Goal: Book appointment/travel/reservation

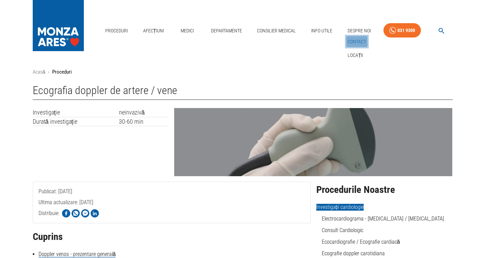
click at [360, 36] on link "Contact" at bounding box center [356, 41] width 21 height 11
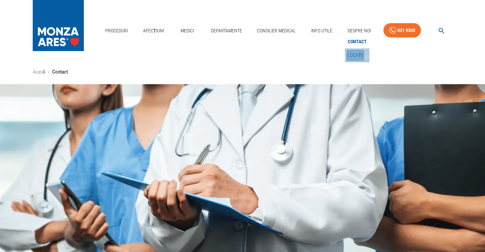
click at [355, 50] on link "Locații" at bounding box center [355, 55] width 18 height 11
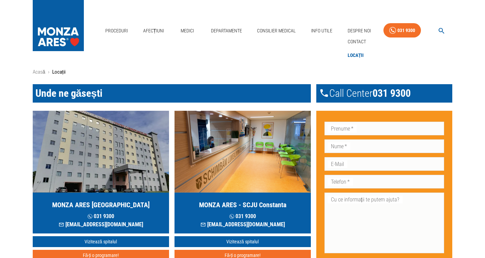
click at [114, 185] on img "button" at bounding box center [101, 152] width 136 height 82
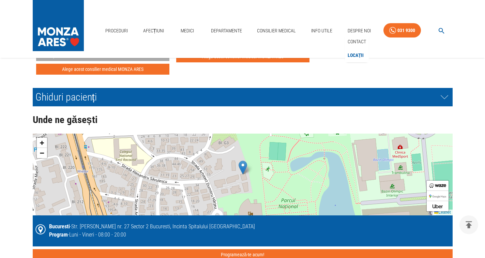
scroll to position [1465, 0]
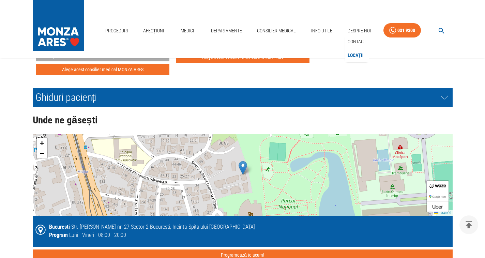
click at [242, 168] on img at bounding box center [243, 168] width 9 height 14
click at [41, 146] on span "+" at bounding box center [42, 143] width 4 height 9
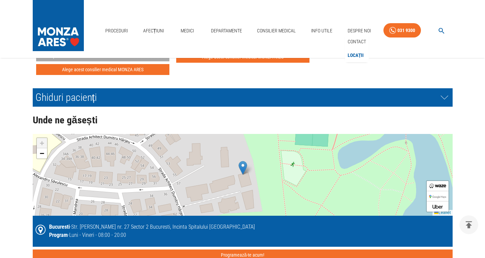
click at [41, 145] on span "+" at bounding box center [42, 143] width 4 height 9
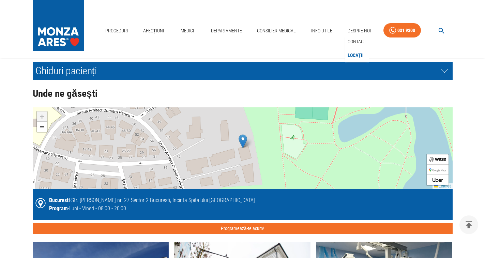
scroll to position [1499, 0]
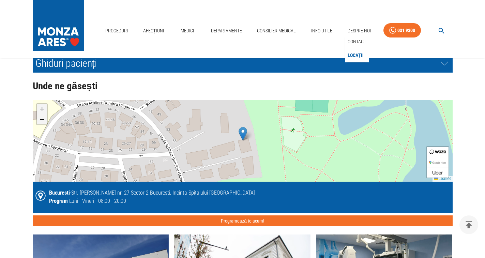
click at [43, 124] on link "−" at bounding box center [42, 119] width 10 height 10
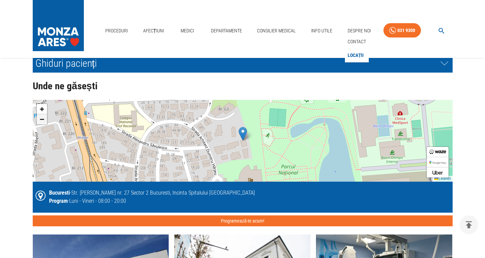
click at [38, 121] on link "−" at bounding box center [42, 119] width 10 height 10
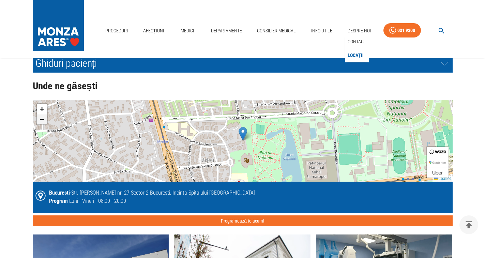
click at [41, 119] on span "−" at bounding box center [42, 119] width 4 height 9
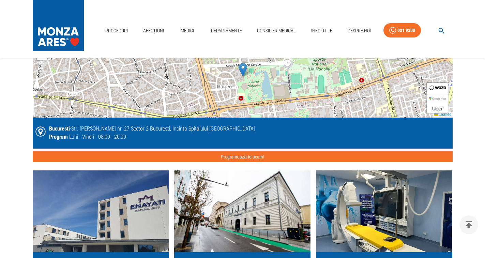
scroll to position [1567, 0]
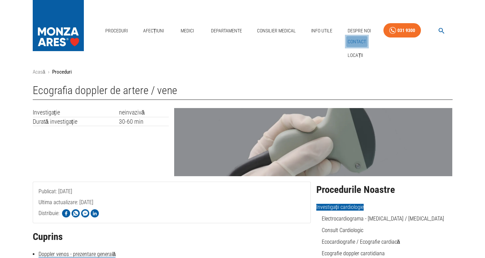
click at [357, 36] on link "Contact" at bounding box center [356, 41] width 21 height 11
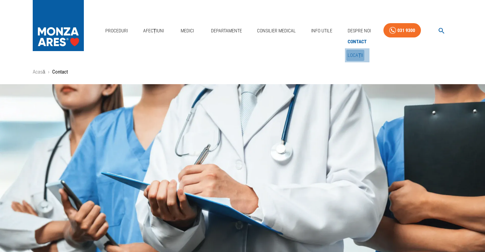
click at [360, 50] on link "Locații" at bounding box center [355, 55] width 18 height 11
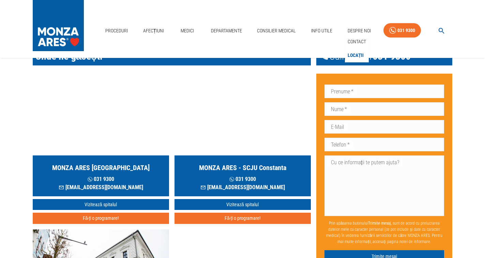
scroll to position [68, 0]
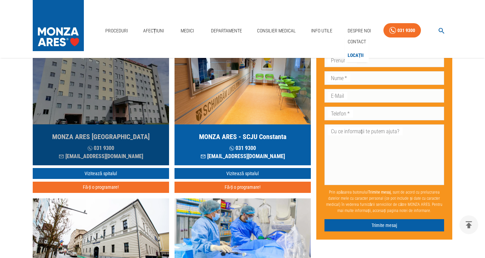
click at [110, 117] on img "button" at bounding box center [101, 84] width 136 height 82
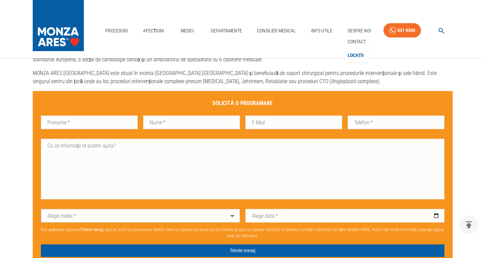
scroll to position [443, 0]
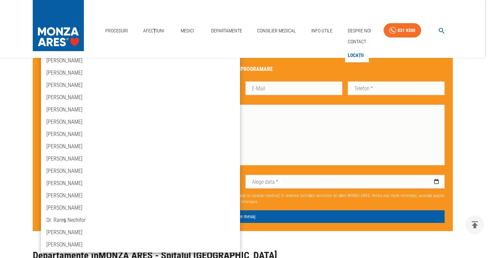
click at [469, 120] on div at bounding box center [245, 129] width 491 height 258
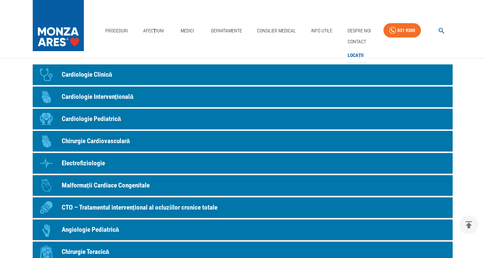
scroll to position [613, 0]
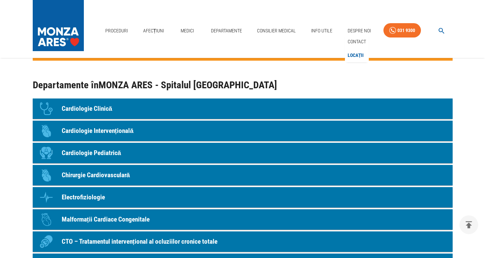
click at [90, 106] on p "Cardiologie Clinică" at bounding box center [87, 109] width 51 height 10
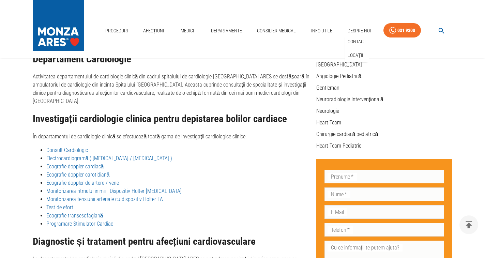
scroll to position [193, 0]
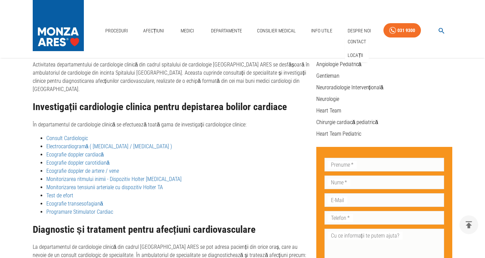
click at [78, 159] on link "Ecografie doppler carotidiană" at bounding box center [77, 162] width 63 height 6
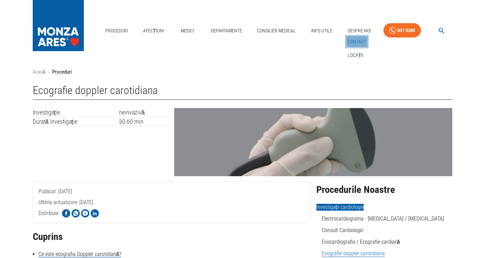
click at [359, 36] on link "Contact" at bounding box center [356, 41] width 21 height 11
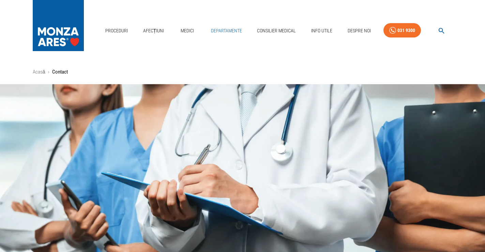
click at [224, 24] on link "Departamente" at bounding box center [226, 31] width 36 height 14
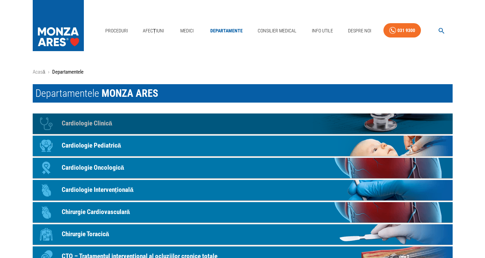
click at [115, 126] on link "Icon Cardiologie Clinică" at bounding box center [243, 123] width 420 height 20
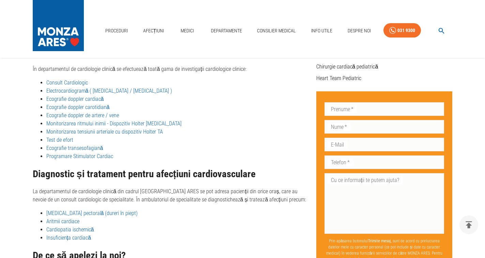
scroll to position [261, 0]
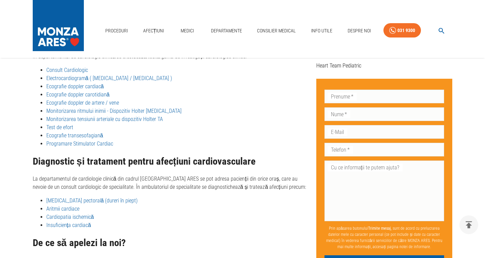
click at [89, 91] on link "Ecografie doppler carotidiană" at bounding box center [77, 94] width 63 height 6
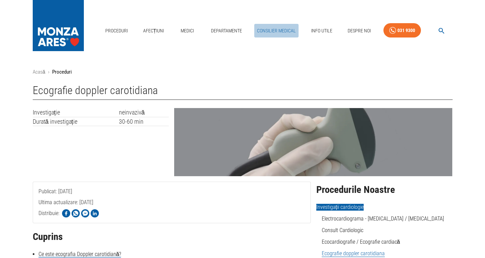
click at [283, 24] on link "Consilier Medical" at bounding box center [276, 31] width 44 height 14
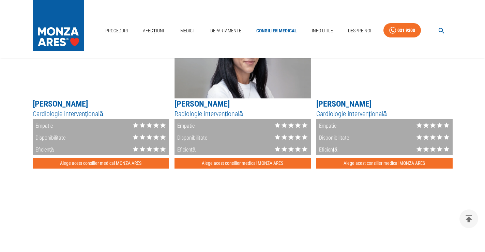
scroll to position [834, 0]
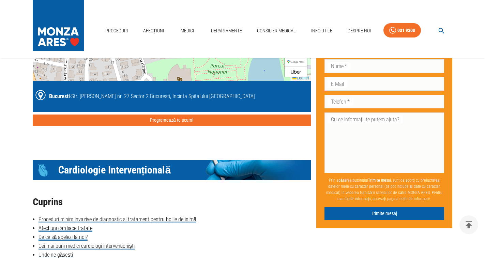
scroll to position [818, 0]
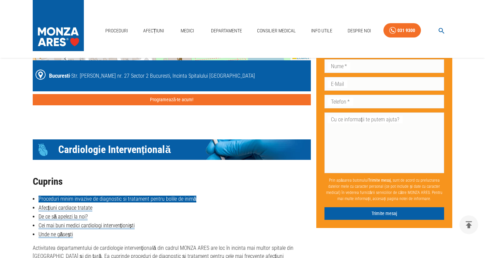
click at [111, 196] on link "Proceduri minim invazive de diagnostic si tratament pentru bolile de inimă" at bounding box center [118, 199] width 158 height 7
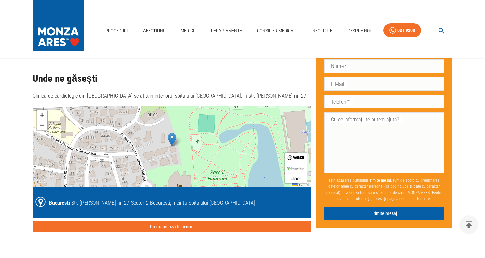
scroll to position [684, 0]
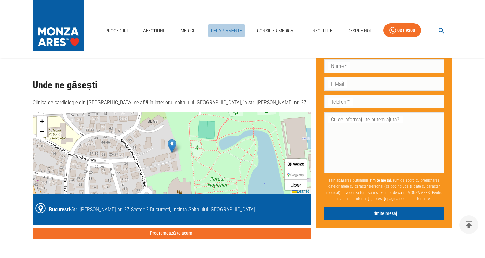
click at [226, 24] on link "Departamente" at bounding box center [226, 31] width 36 height 14
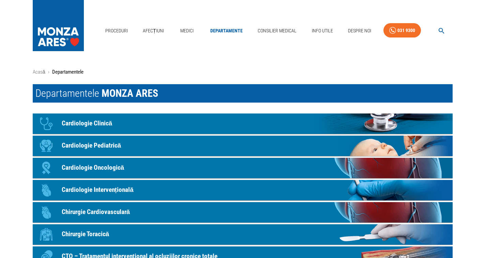
drag, startPoint x: 89, startPoint y: 124, endPoint x: 97, endPoint y: 125, distance: 8.2
click at [90, 124] on p "Cardiologie Clinică" at bounding box center [87, 124] width 51 height 10
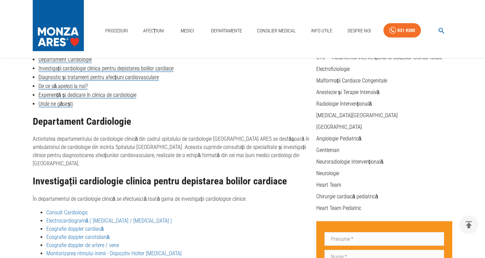
scroll to position [159, 0]
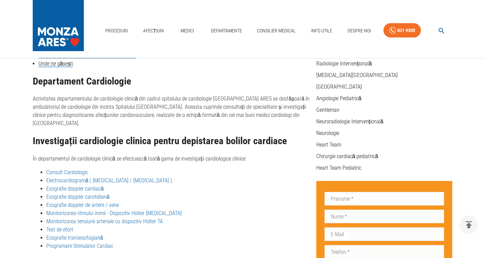
click at [79, 194] on link "Ecografie doppler carotidiană" at bounding box center [77, 197] width 63 height 6
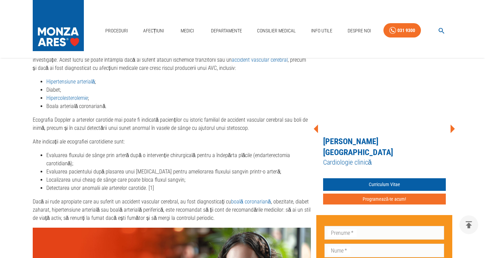
scroll to position [613, 0]
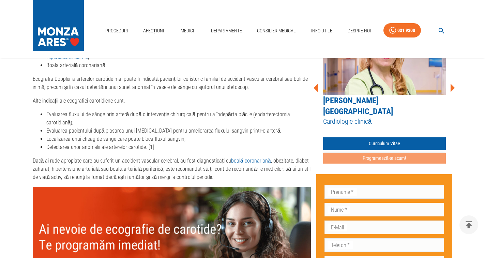
click at [383, 153] on button "Programează-te acum!" at bounding box center [384, 158] width 123 height 11
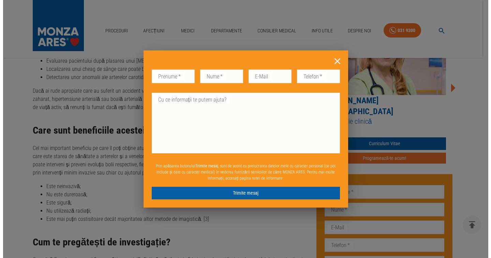
scroll to position [675, 0]
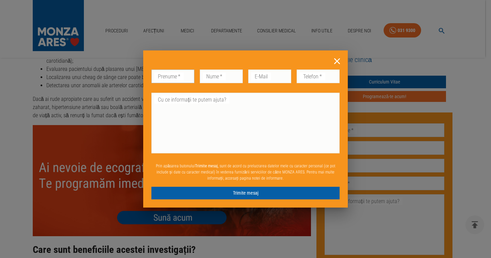
drag, startPoint x: 158, startPoint y: 76, endPoint x: 163, endPoint y: 79, distance: 5.7
click at [158, 76] on input "Prenume   *" at bounding box center [172, 77] width 43 height 14
type input "ECATERINA"
type input "POPA"
type input "EMPOPA82@YAHOO.COM"
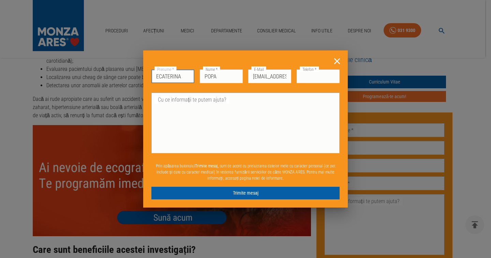
type input "0723372797"
click at [189, 101] on textarea "Cu ce informații te putem ajuta?" at bounding box center [245, 123] width 179 height 55
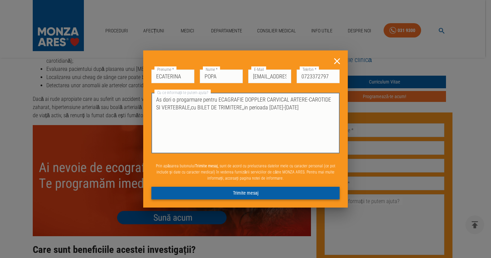
type textarea "As dori o progarmare pentru ECAGRAFIE DOPPLER CARVICAL ARTERE-CAROTIDE SI VERTE…"
click at [246, 194] on button "Trimite mesaj" at bounding box center [245, 193] width 188 height 13
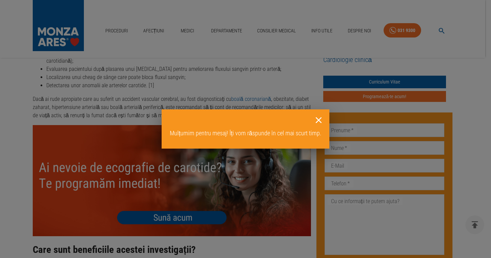
click at [319, 121] on icon at bounding box center [319, 120] width 6 height 6
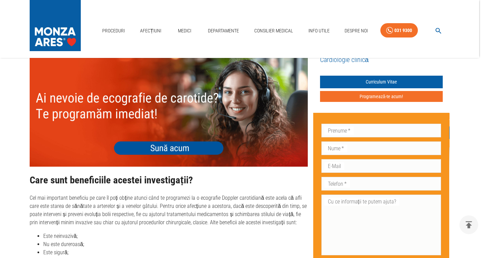
scroll to position [729, 0]
